Goal: Communication & Community: Answer question/provide support

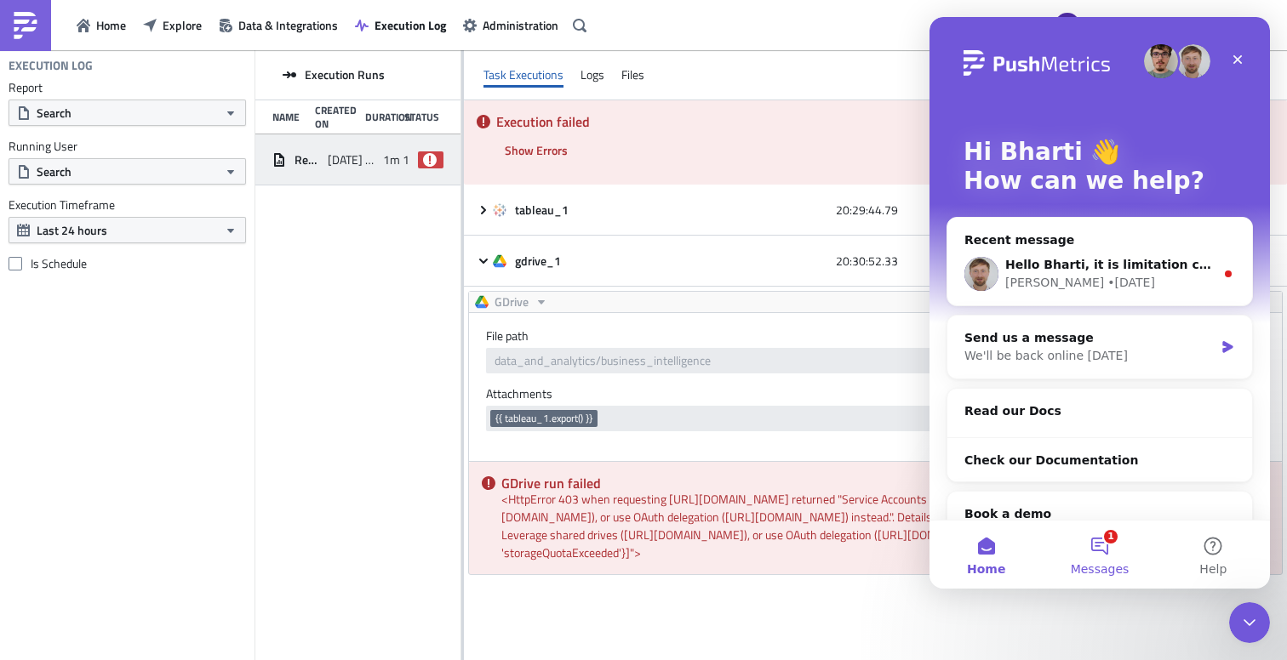
click at [1107, 552] on button "1 Messages" at bounding box center [1098, 555] width 113 height 68
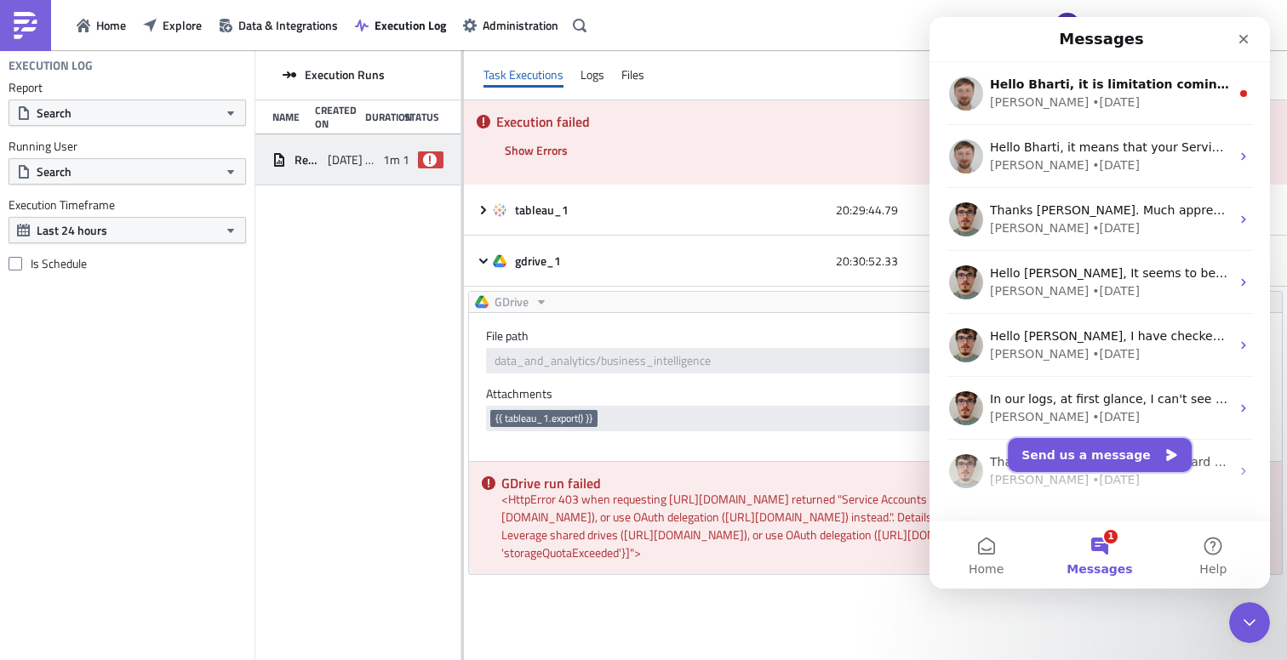
click at [1115, 454] on button "Send us a message" at bounding box center [1099, 455] width 184 height 34
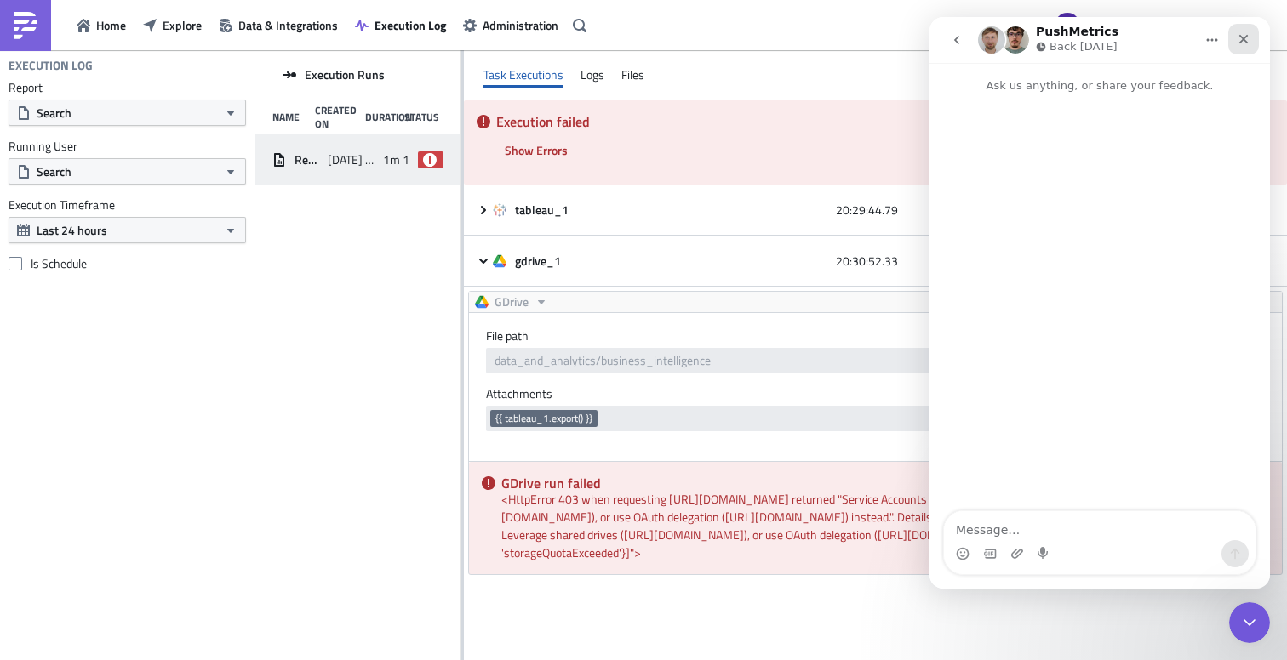
click at [1255, 43] on div "Close" at bounding box center [1243, 39] width 31 height 31
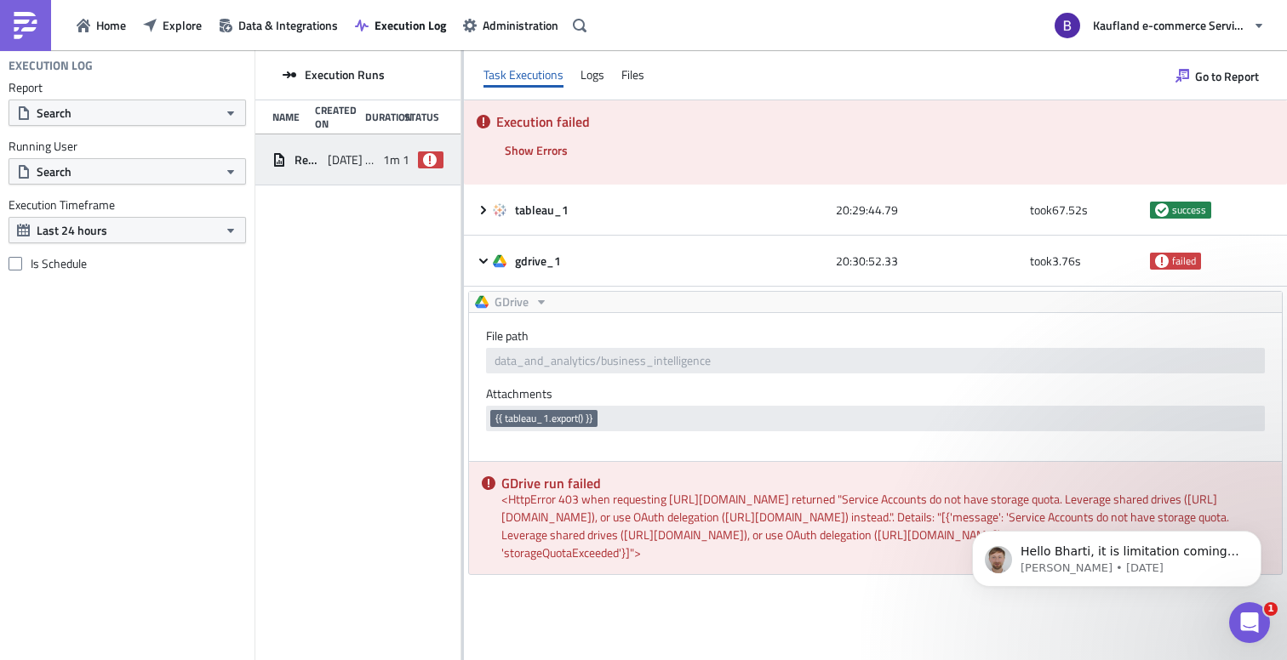
click at [738, 124] on h5 "Execution failed" at bounding box center [885, 122] width 778 height 14
click at [1245, 625] on icon "Open Intercom Messenger" at bounding box center [1247, 621] width 28 height 28
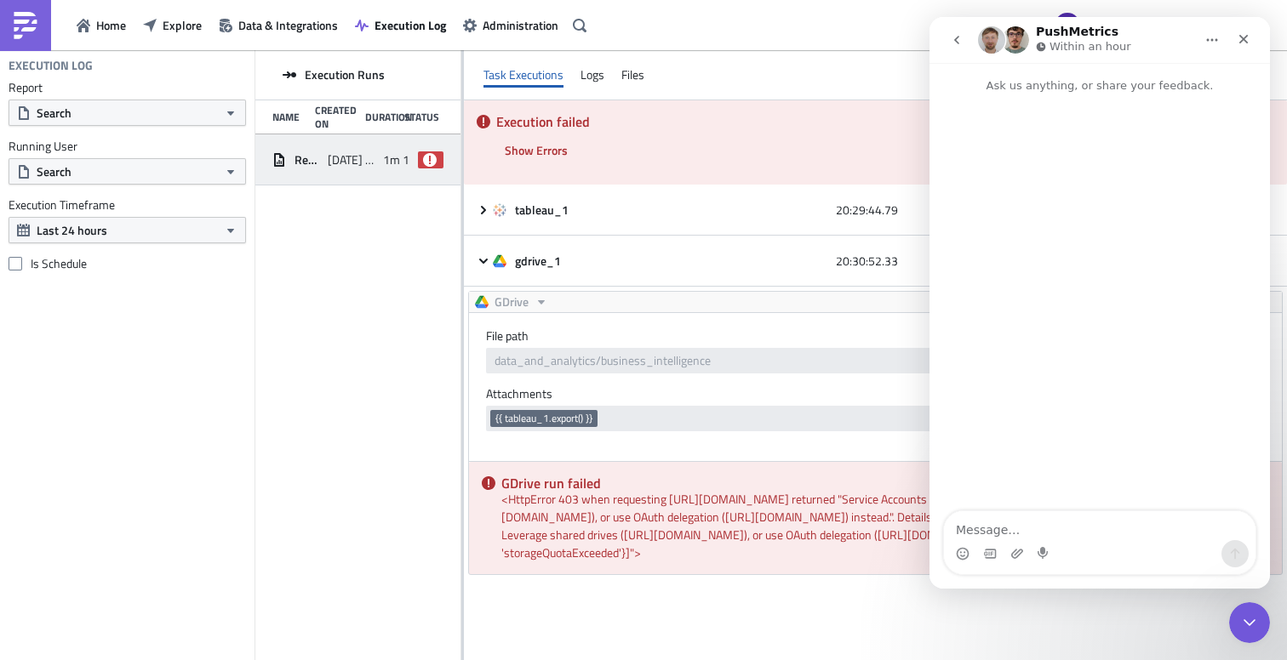
click at [946, 43] on button "go back" at bounding box center [956, 40] width 32 height 32
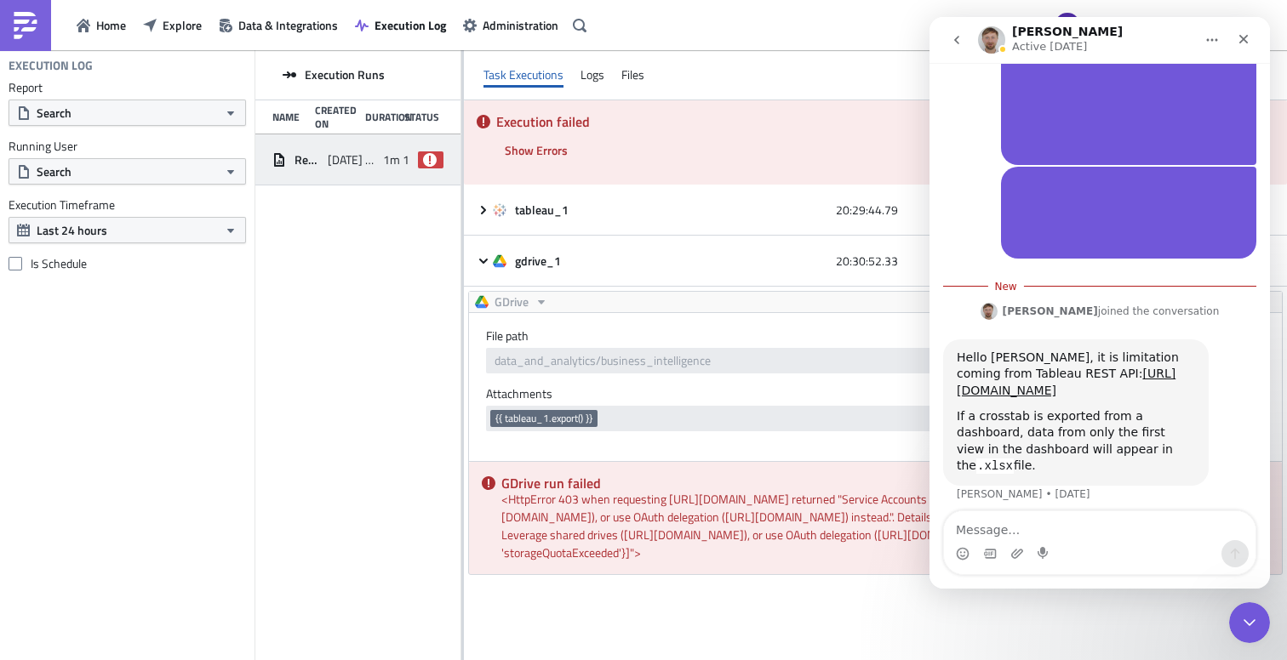
scroll to position [710, 0]
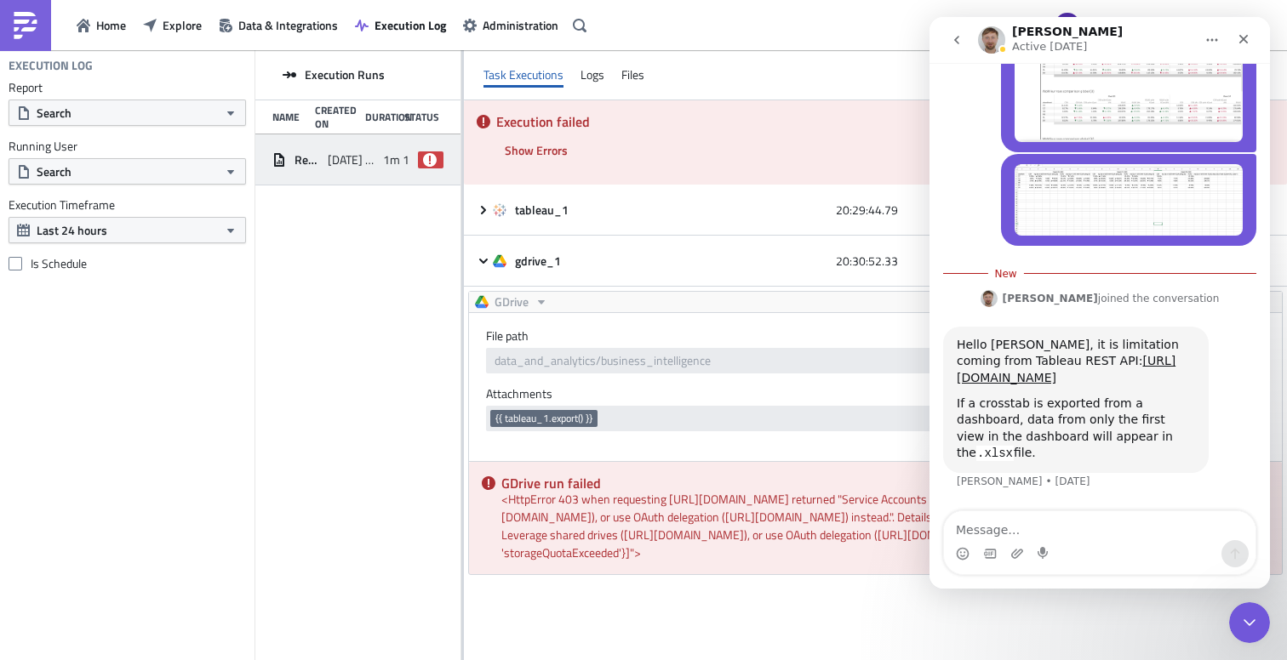
drag, startPoint x: 1189, startPoint y: 452, endPoint x: 957, endPoint y: 282, distance: 287.3
click at [1220, 288] on div "Łukasz joined the conversation 4:32 pm" at bounding box center [1099, 301] width 313 height 26
click at [1241, 40] on icon "Close" at bounding box center [1243, 39] width 9 height 9
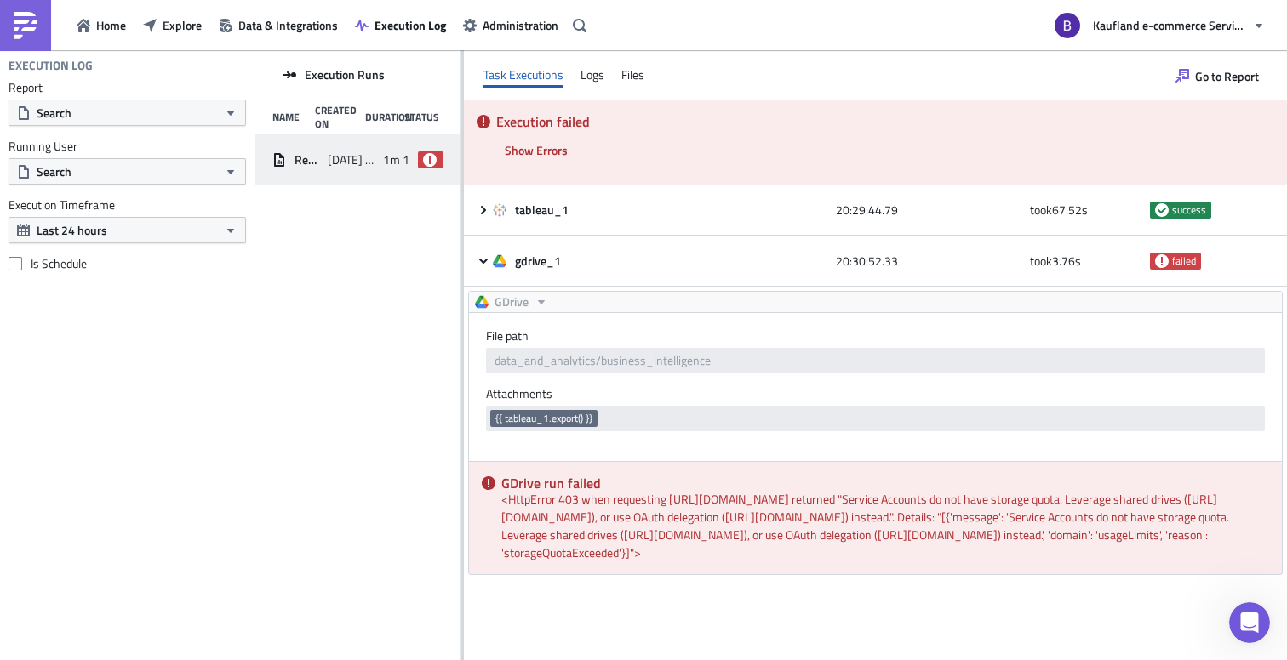
click at [566, 75] on div "Task Executions Logs Files" at bounding box center [875, 75] width 823 height 50
click at [586, 74] on div "Logs" at bounding box center [592, 75] width 24 height 26
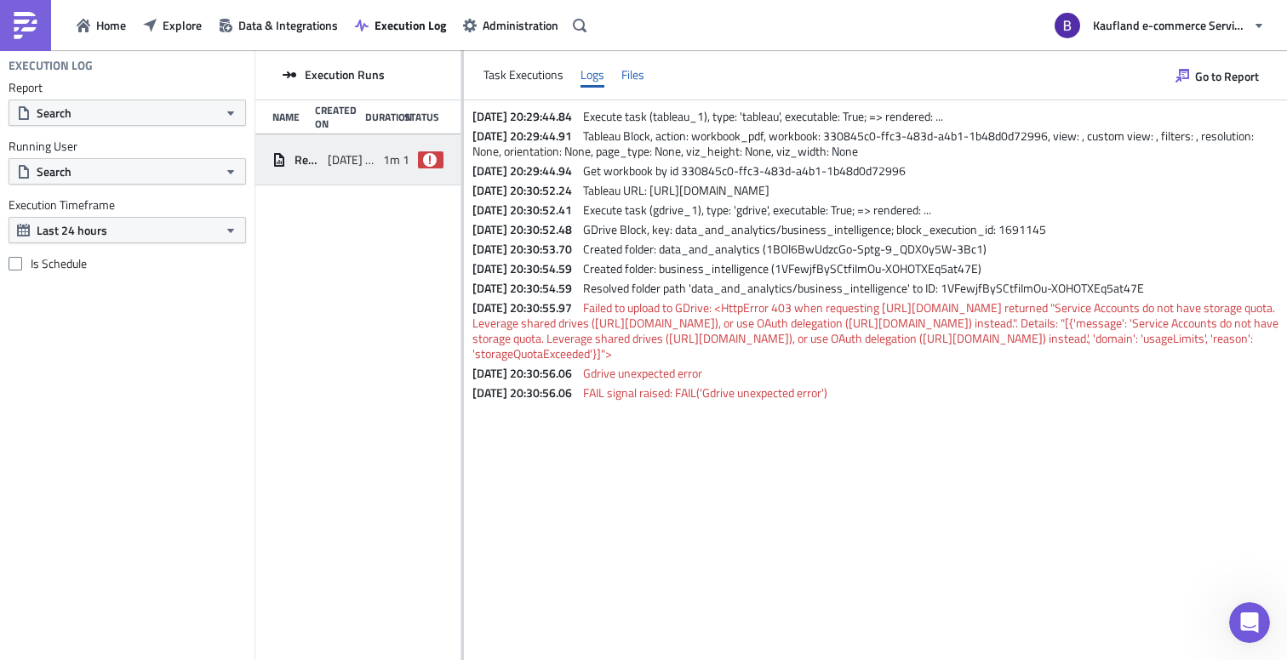
click at [638, 79] on div "Files" at bounding box center [632, 75] width 23 height 26
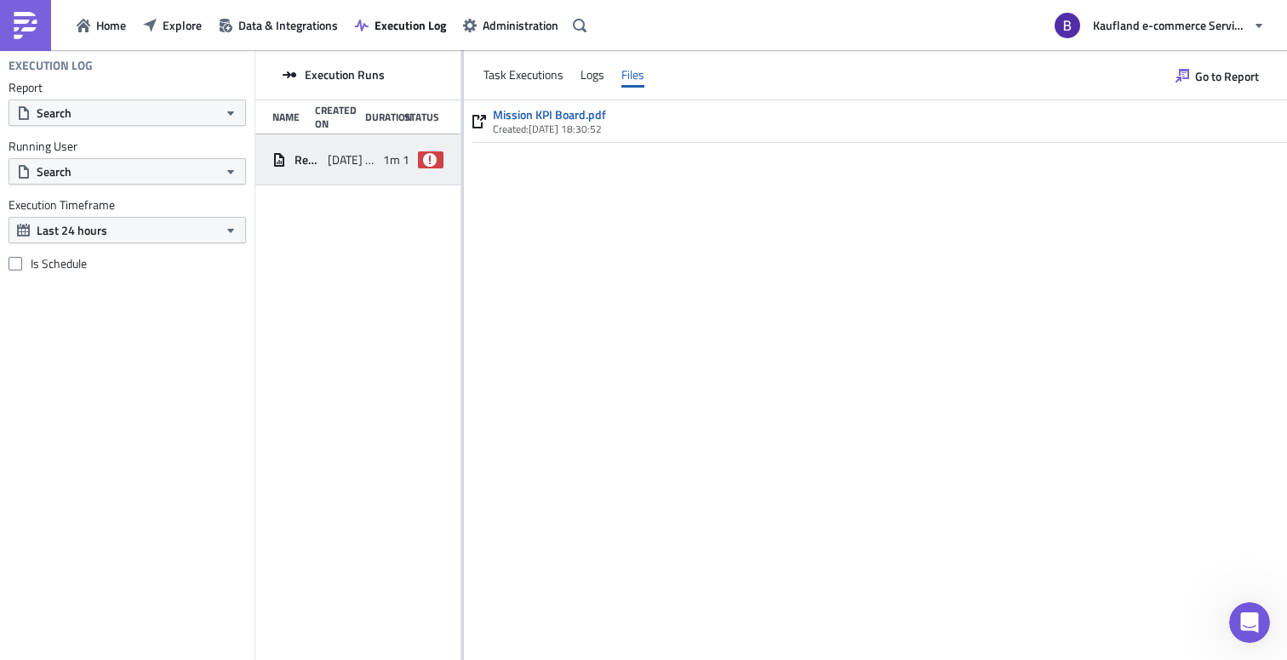
click at [651, 276] on div "Mission KPI Board.pdf Created: 28/08/2025, 18:30:52" at bounding box center [875, 379] width 823 height 559
click at [792, 345] on div "Mission KPI Board.pdf Created: 28/08/2025, 18:30:52" at bounding box center [875, 379] width 823 height 559
click at [666, 322] on div "Mission KPI Board.pdf Created: 28/08/2025, 18:30:52" at bounding box center [875, 379] width 823 height 559
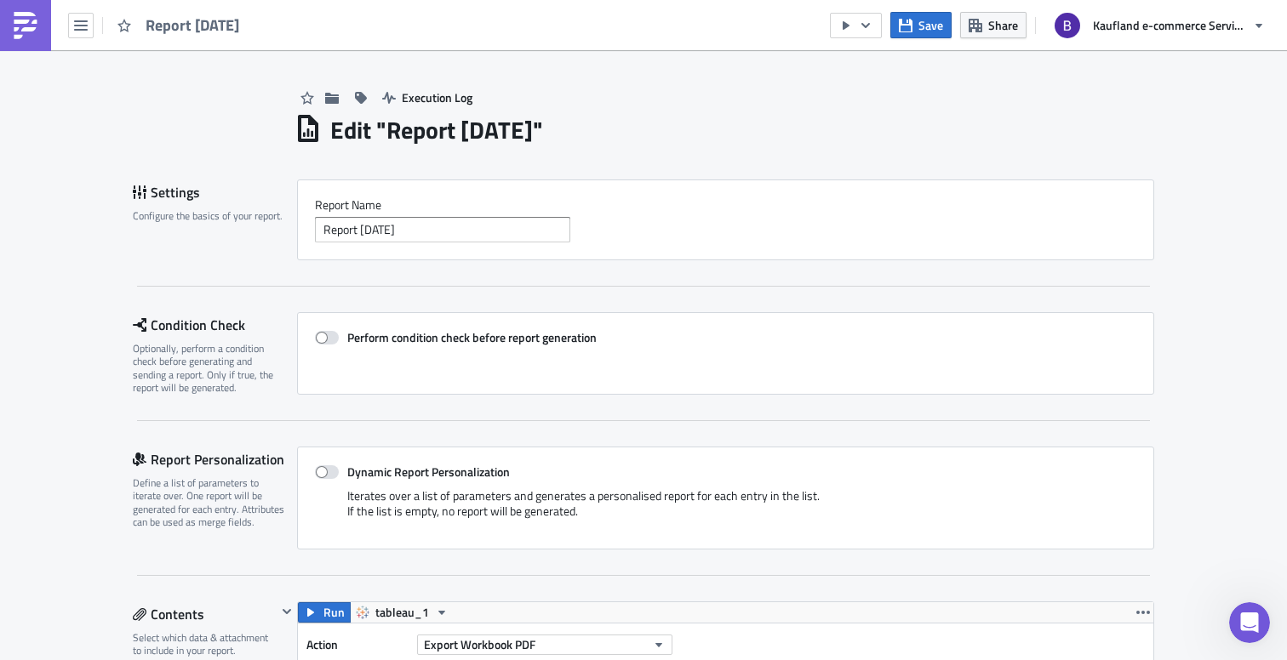
click at [956, 222] on div "Report [DATE]" at bounding box center [725, 230] width 821 height 26
